Goal: Task Accomplishment & Management: Use online tool/utility

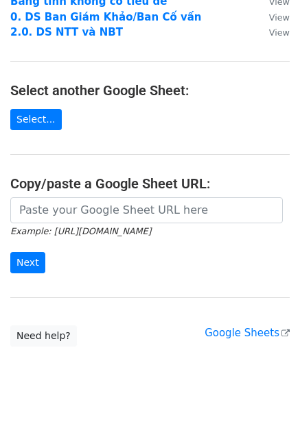
scroll to position [197, 0]
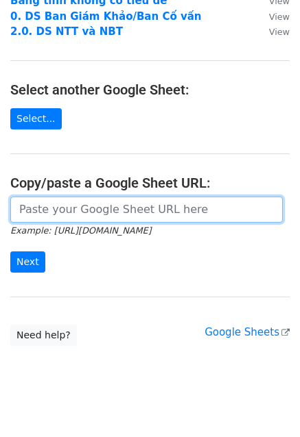
click at [70, 197] on input "url" at bounding box center [146, 210] width 272 height 26
paste input "https://docs.google.com/spreadsheets/d/1KUwu0FyTdss4WLtaNu3lx_sDFV6InyI78pWONoC…"
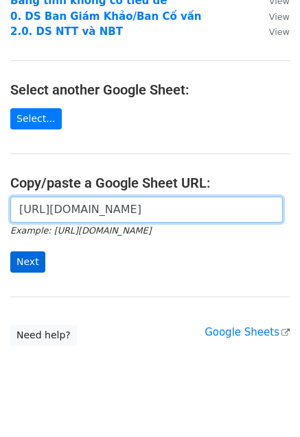
type input "https://docs.google.com/spreadsheets/d/1KUwu0FyTdss4WLtaNu3lx_sDFV6InyI78pWONoC…"
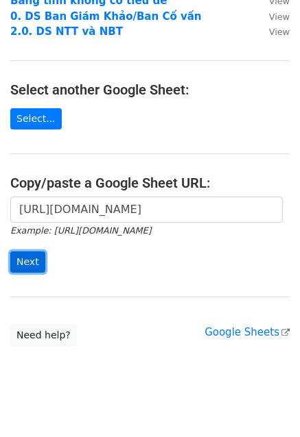
scroll to position [0, 0]
click at [35, 252] on input "Next" at bounding box center [27, 262] width 35 height 21
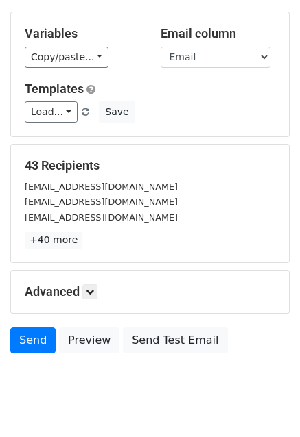
scroll to position [63, 0]
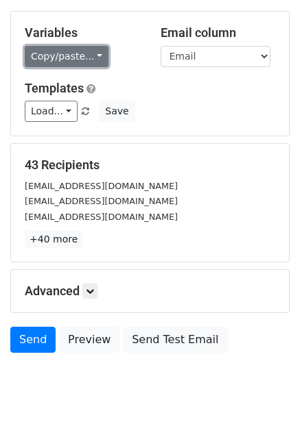
click at [90, 56] on link "Copy/paste..." at bounding box center [67, 56] width 84 height 21
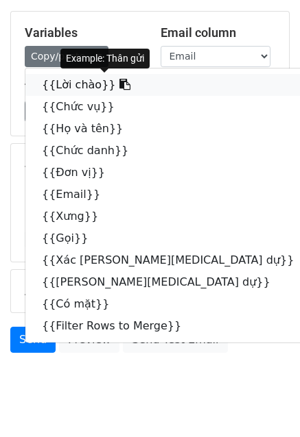
click at [80, 87] on link "{{Lời chào}}" at bounding box center [174, 85] width 299 height 22
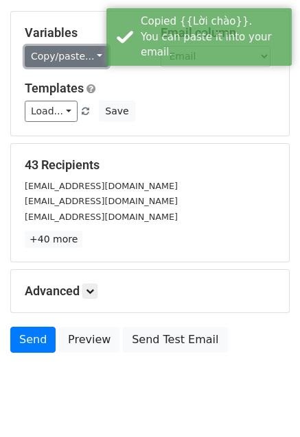
click at [73, 51] on link "Copy/paste..." at bounding box center [67, 56] width 84 height 21
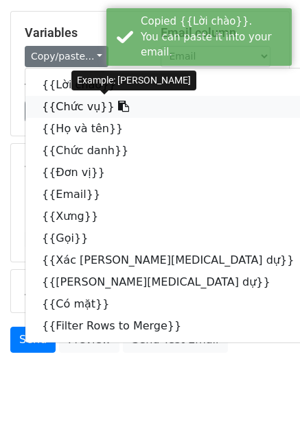
click at [73, 105] on link "{{Chức vụ}}" at bounding box center [174, 107] width 299 height 22
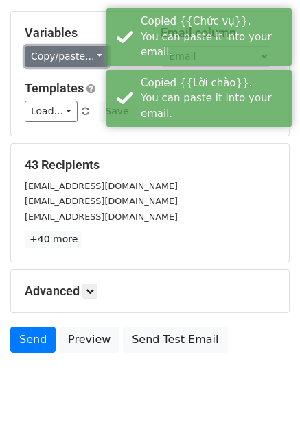
click at [73, 53] on link "Copy/paste..." at bounding box center [67, 56] width 84 height 21
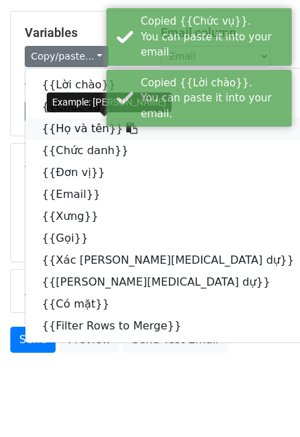
click at [69, 133] on link "{{Họ và tên}}" at bounding box center [174, 129] width 299 height 22
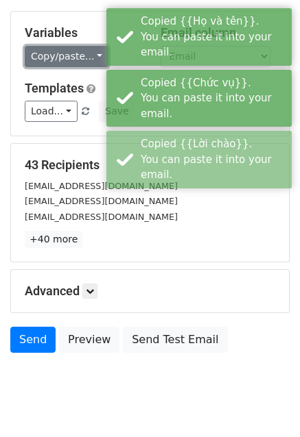
click at [75, 62] on link "Copy/paste..." at bounding box center [67, 56] width 84 height 21
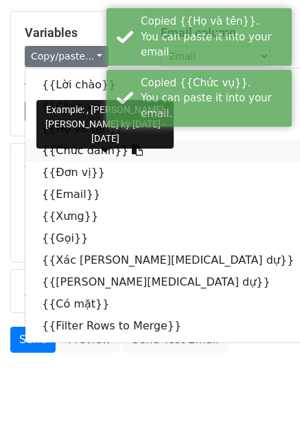
click at [71, 147] on link "{{Chức danh}}" at bounding box center [174, 151] width 299 height 22
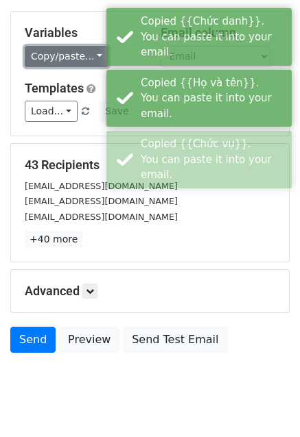
click at [80, 56] on link "Copy/paste..." at bounding box center [67, 56] width 84 height 21
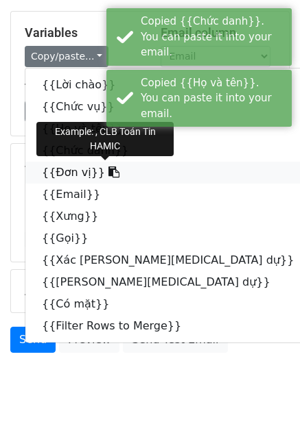
click at [77, 169] on link "{{Đơn vị}}" at bounding box center [174, 173] width 299 height 22
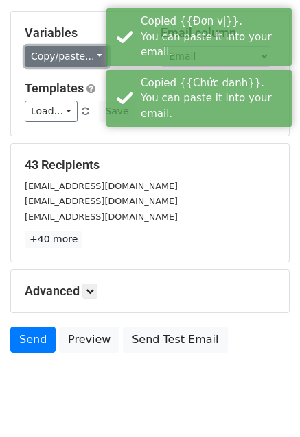
click at [76, 54] on link "Copy/paste..." at bounding box center [67, 56] width 84 height 21
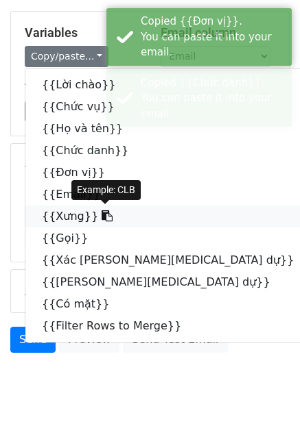
click at [69, 225] on link "{{Xưng}}" at bounding box center [174, 217] width 299 height 22
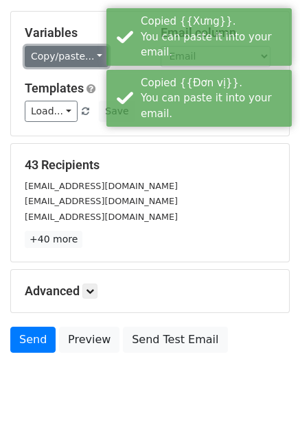
click at [81, 54] on link "Copy/paste..." at bounding box center [67, 56] width 84 height 21
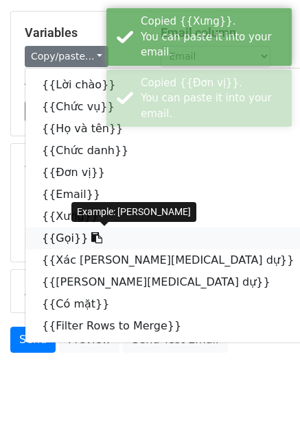
click at [65, 243] on link "{{Gọi}}" at bounding box center [174, 239] width 299 height 22
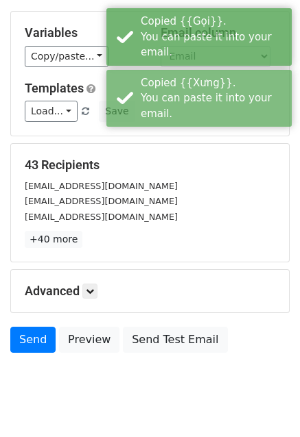
scroll to position [93, 0]
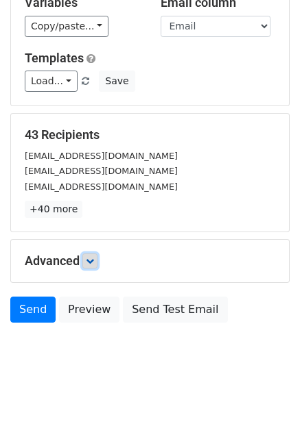
click at [94, 258] on icon at bounding box center [90, 261] width 8 height 8
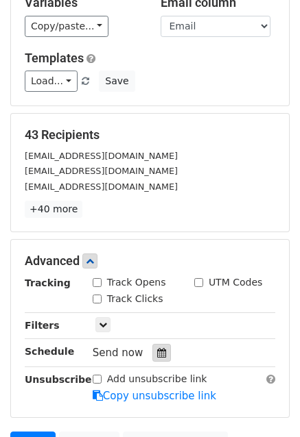
click at [157, 350] on icon at bounding box center [161, 353] width 9 height 10
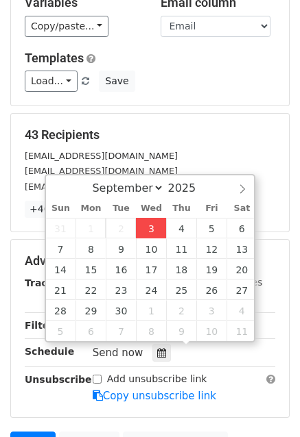
type input "[DATE] 19:15"
type input "07"
type input "15"
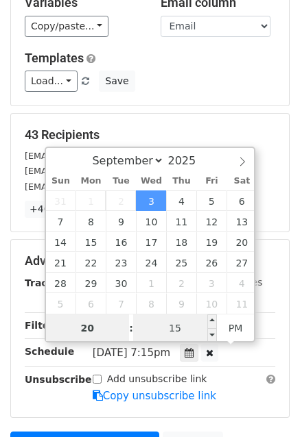
type input "20"
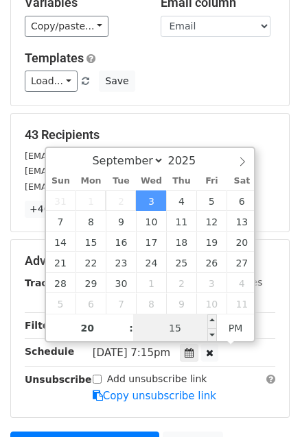
type input "[DATE] 20:15"
type input "08"
click at [167, 326] on input "15" at bounding box center [175, 328] width 84 height 27
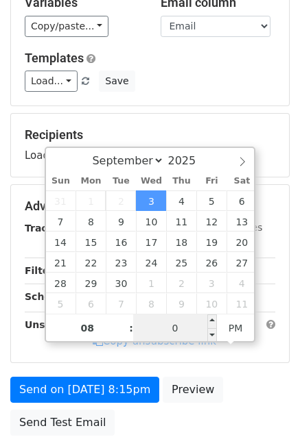
type input "00"
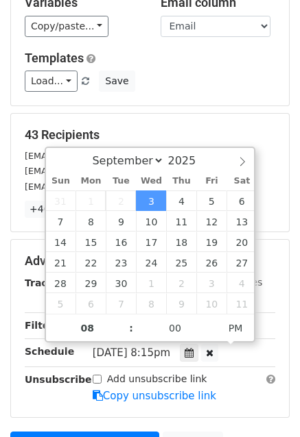
type input "[DATE] 20:00"
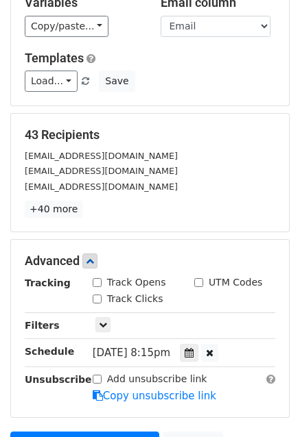
click at [256, 352] on div "[DATE]-09-03 20:00" at bounding box center [183, 353] width 203 height 19
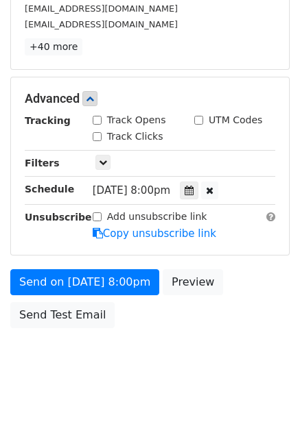
scroll to position [260, 0]
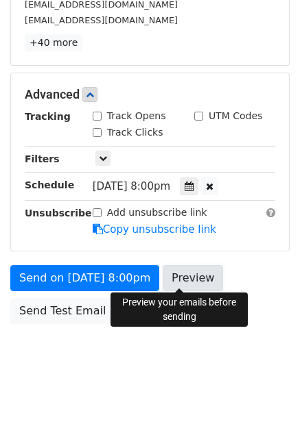
click at [182, 276] on link "Preview" at bounding box center [192, 278] width 60 height 26
click at [180, 273] on link "Preview" at bounding box center [192, 278] width 60 height 26
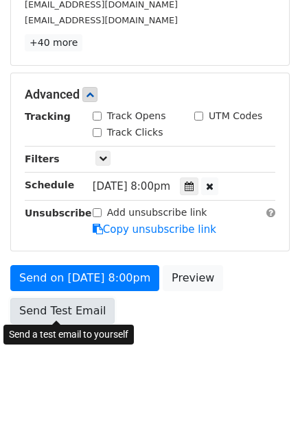
click at [78, 304] on link "Send Test Email" at bounding box center [62, 311] width 104 height 26
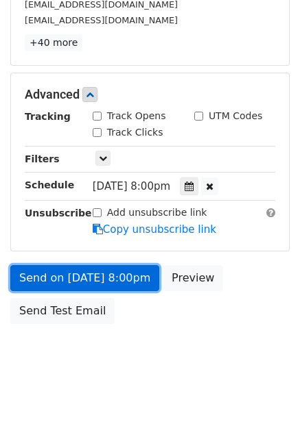
click at [44, 275] on link "Send on [DATE] 8:00pm" at bounding box center [84, 278] width 149 height 26
